Goal: Information Seeking & Learning: Learn about a topic

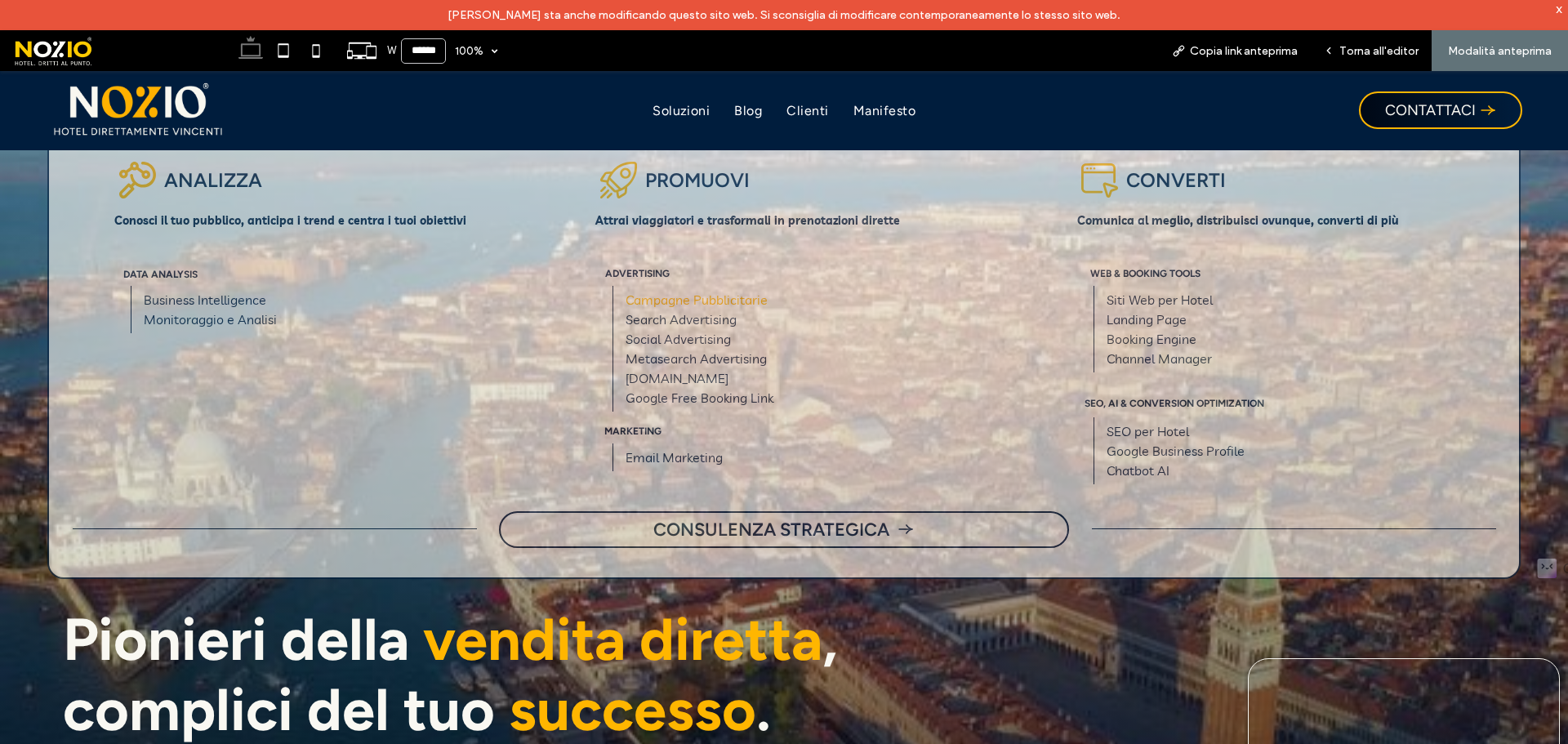
click at [714, 304] on link "Campagne Pubblicitarie" at bounding box center [697, 300] width 142 height 17
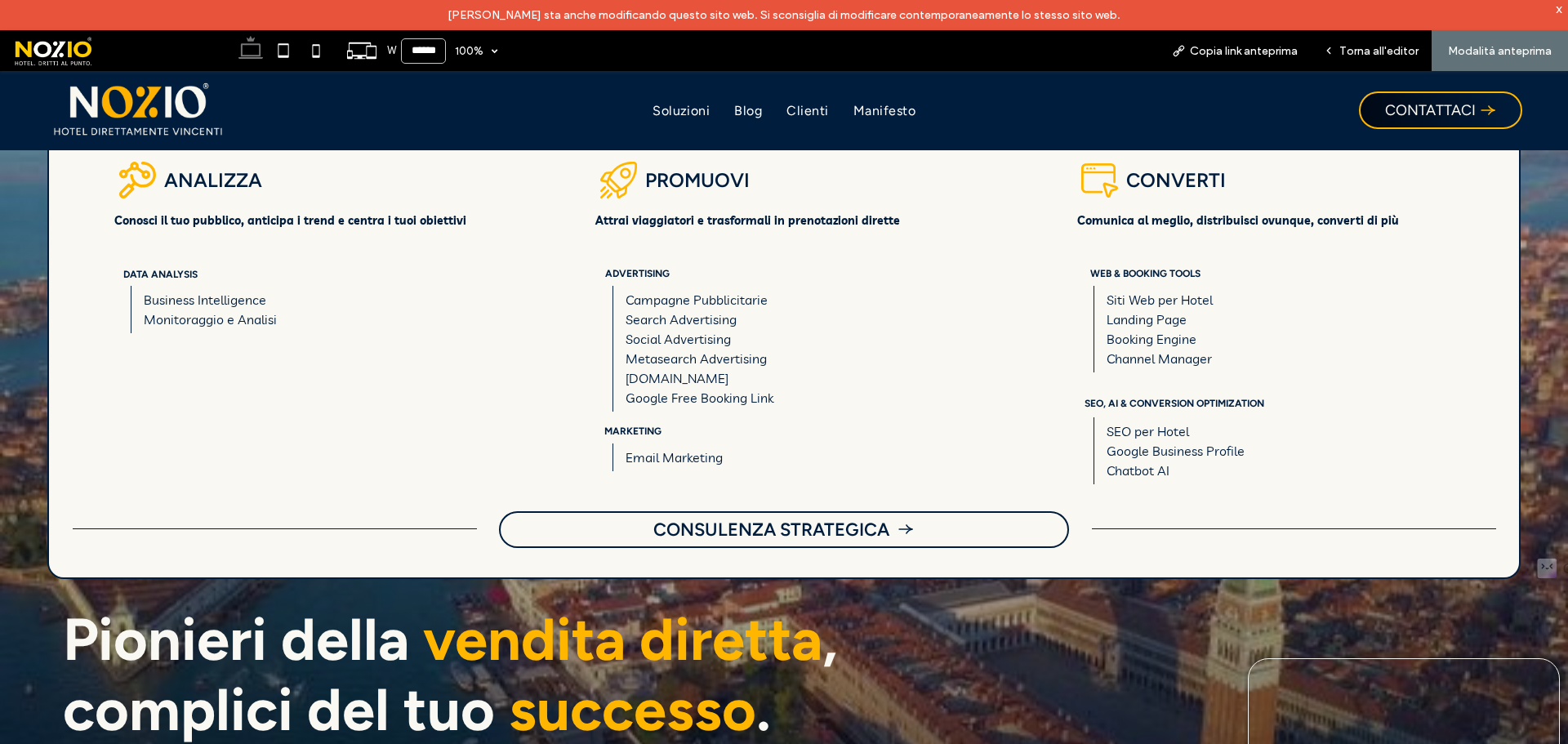
click at [143, 114] on div at bounding box center [784, 372] width 1568 height 744
click at [159, 115] on div at bounding box center [784, 372] width 1568 height 744
click at [157, 114] on div at bounding box center [784, 372] width 1568 height 744
click at [252, 46] on div at bounding box center [784, 372] width 1568 height 744
click at [1385, 51] on div at bounding box center [784, 372] width 1568 height 744
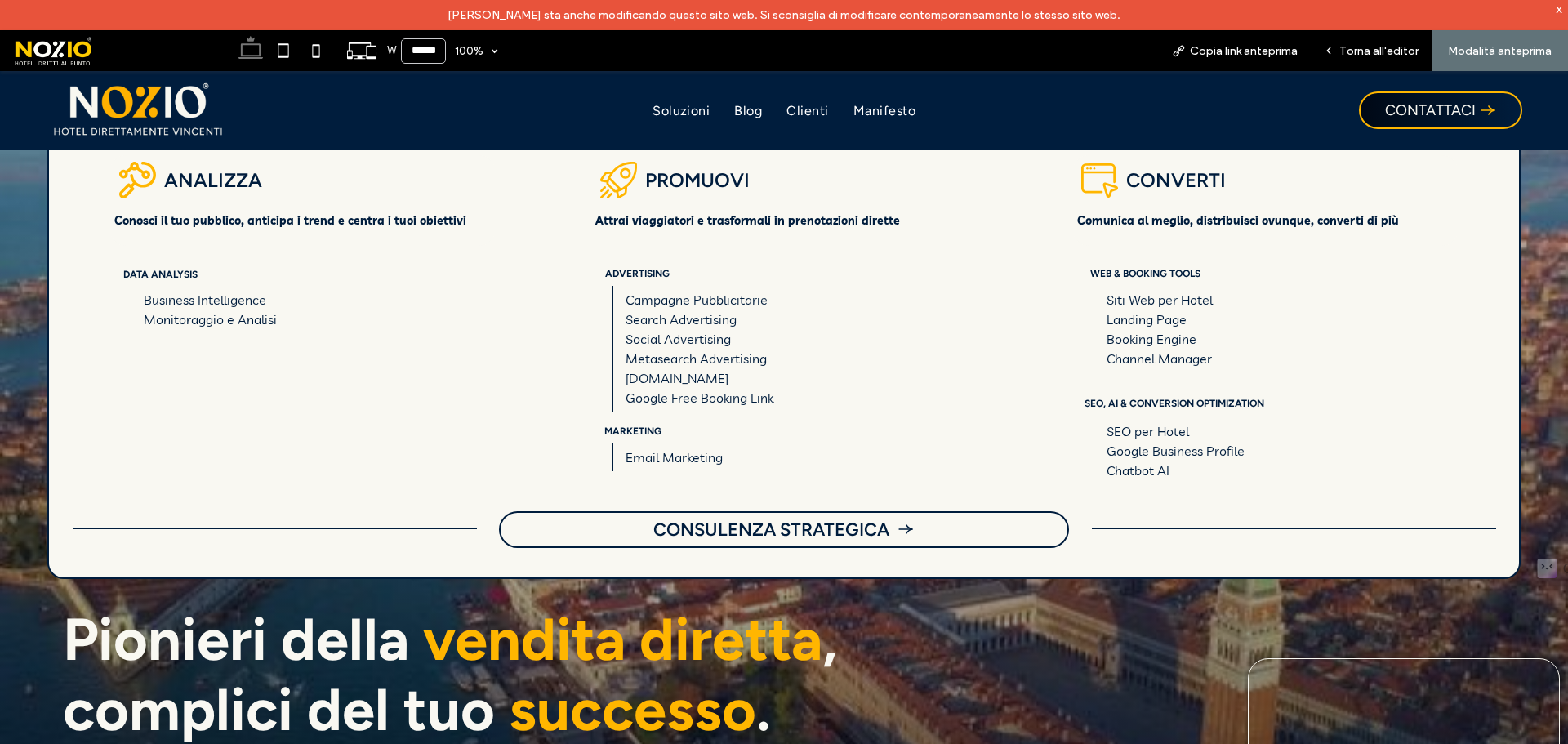
drag, startPoint x: 1327, startPoint y: 50, endPoint x: 1177, endPoint y: 61, distance: 150.4
click at [1327, 49] on div at bounding box center [784, 372] width 1568 height 744
click at [51, 58] on span at bounding box center [119, 50] width 213 height 32
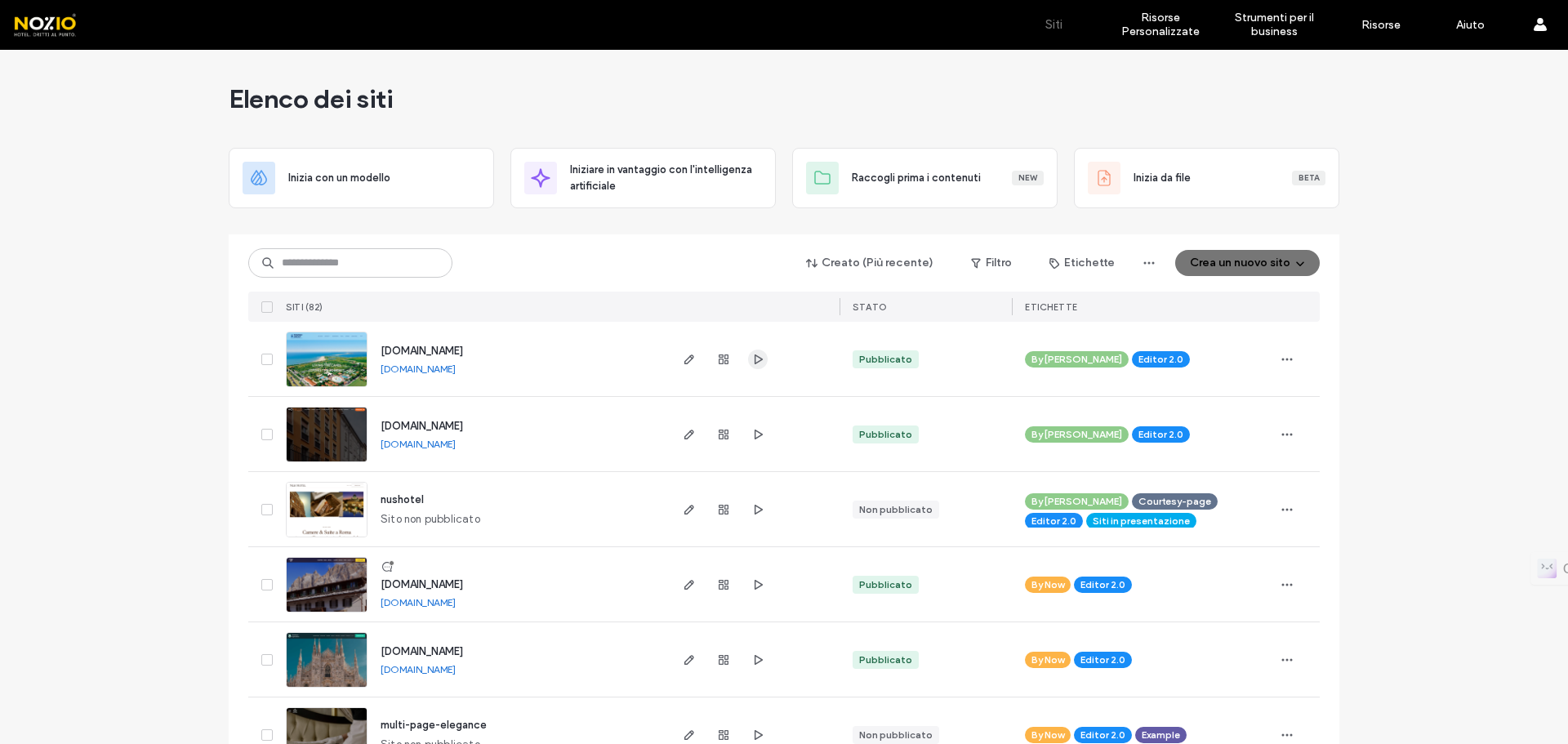
click at [751, 367] on span "button" at bounding box center [758, 360] width 20 height 20
click at [328, 266] on input at bounding box center [350, 262] width 204 height 29
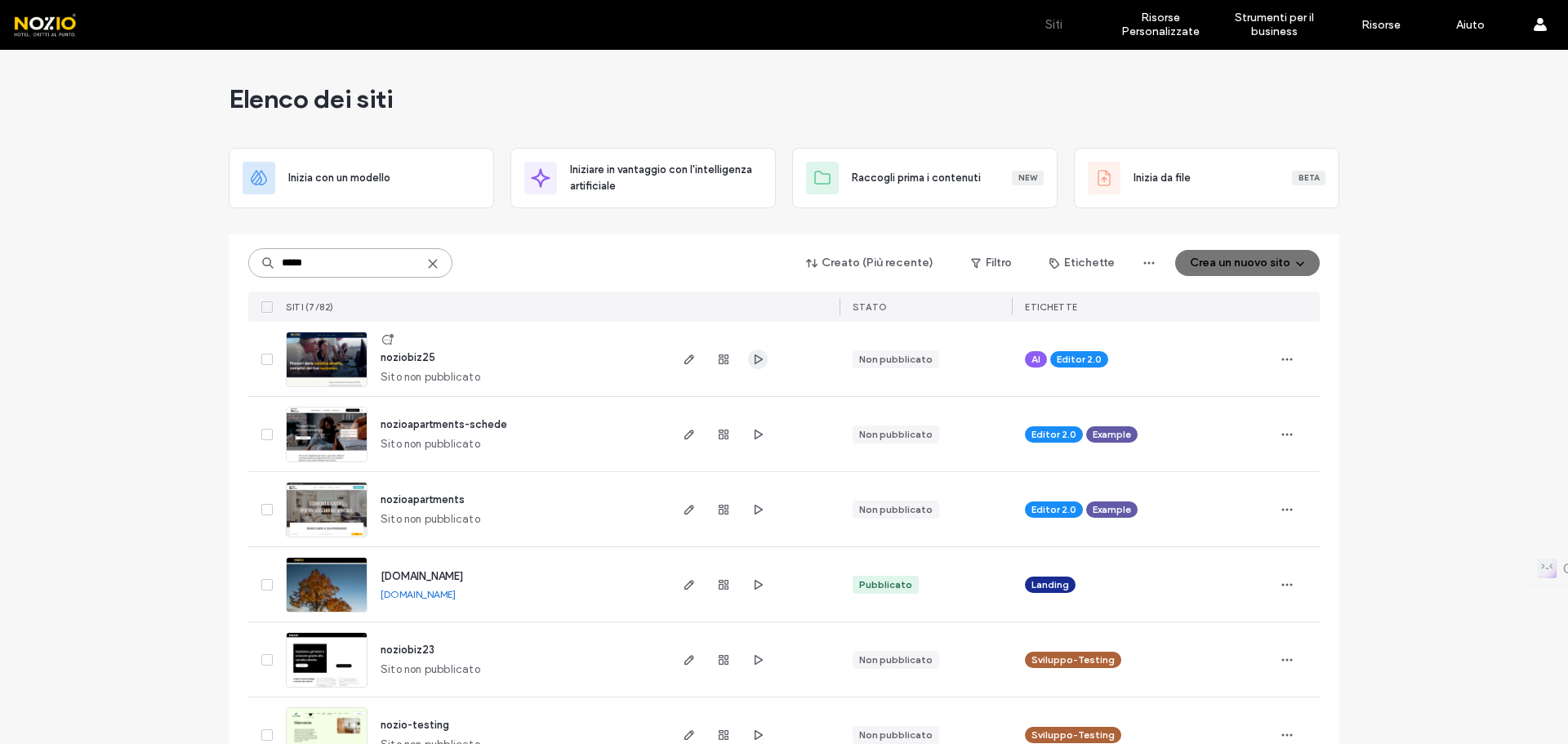
type input "*****"
click at [755, 359] on icon "button" at bounding box center [758, 360] width 13 height 13
click at [756, 363] on icon "button" at bounding box center [758, 360] width 13 height 13
